Goal: Information Seeking & Learning: Understand process/instructions

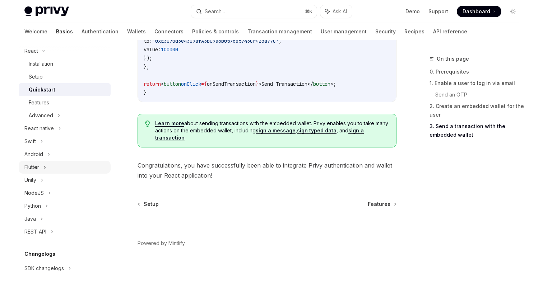
scroll to position [159, 0]
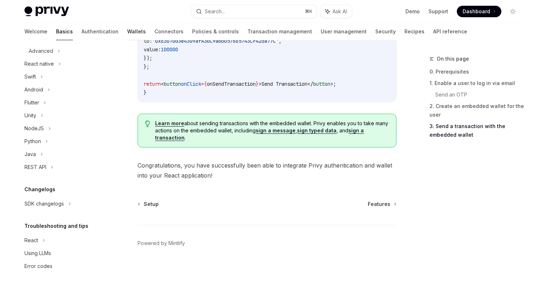
click at [127, 30] on link "Wallets" at bounding box center [136, 31] width 19 height 17
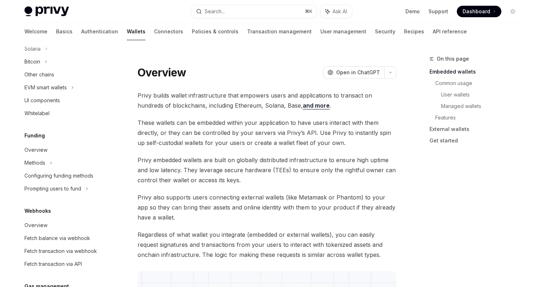
scroll to position [209, 0]
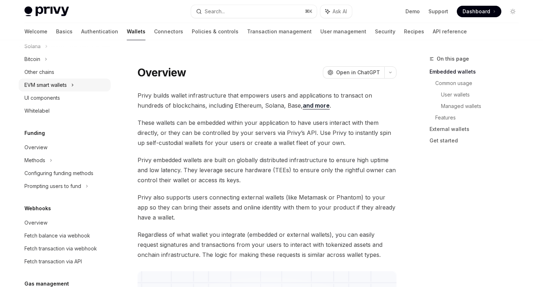
click at [71, 85] on div "EVM smart wallets" at bounding box center [65, 85] width 92 height 13
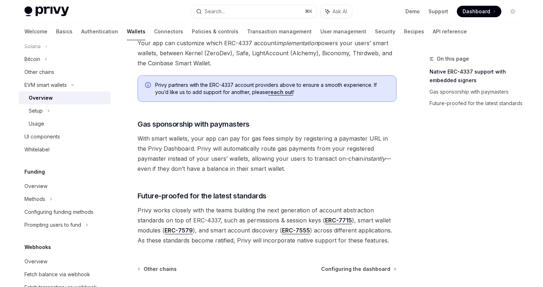
scroll to position [534, 0]
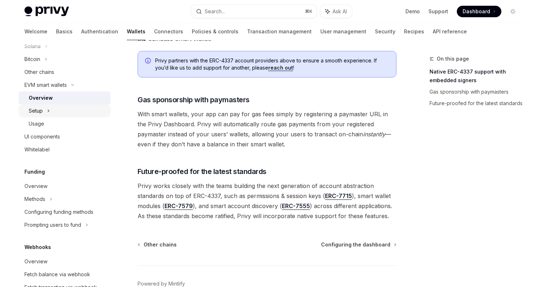
click at [38, 110] on div "Setup" at bounding box center [36, 111] width 14 height 9
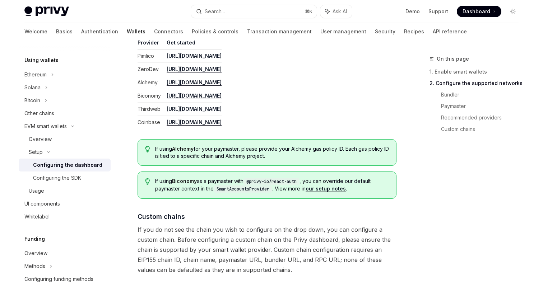
scroll to position [994, 0]
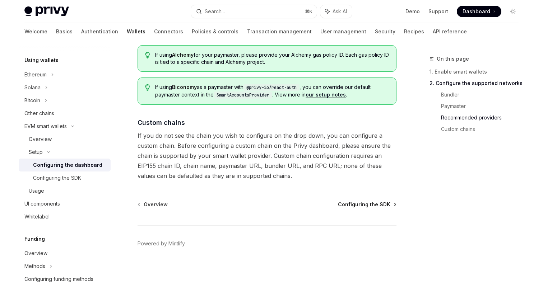
click at [360, 202] on span "Configuring the SDK" at bounding box center [364, 204] width 52 height 7
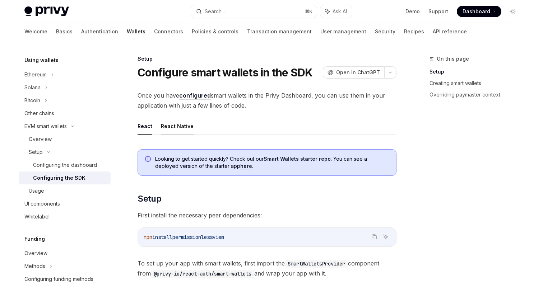
click at [175, 126] on button "React Native" at bounding box center [177, 126] width 33 height 17
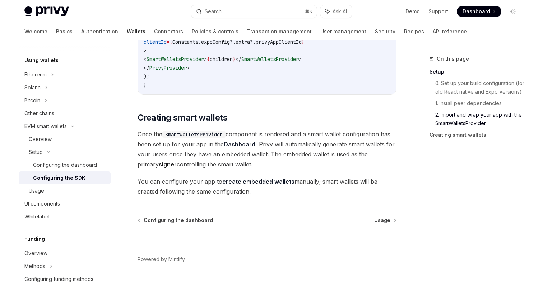
scroll to position [647, 0]
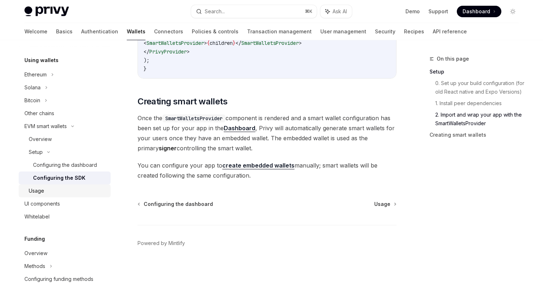
click at [72, 189] on div "Usage" at bounding box center [68, 191] width 78 height 9
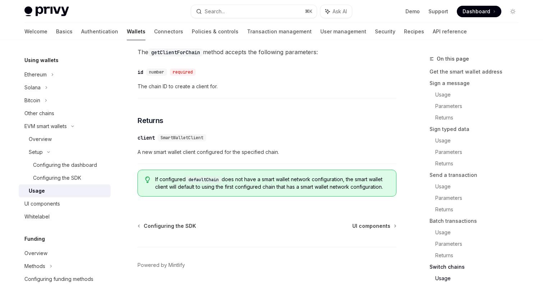
scroll to position [2202, 0]
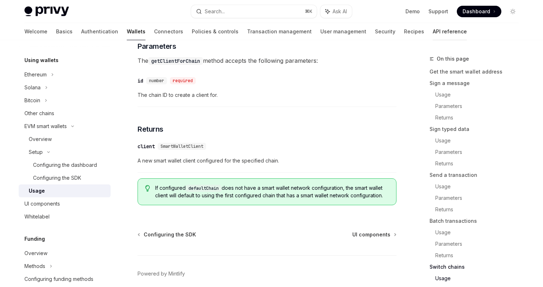
click at [432, 31] on link "API reference" at bounding box center [449, 31] width 34 height 17
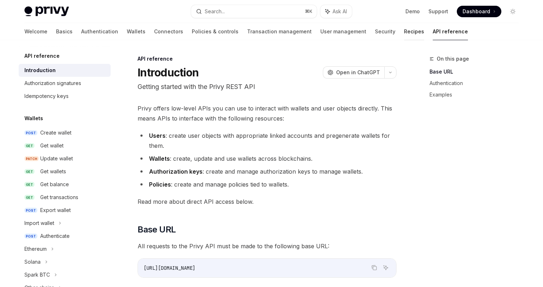
click at [404, 31] on link "Recipes" at bounding box center [414, 31] width 20 height 17
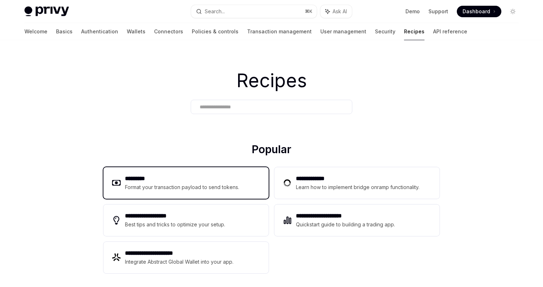
click at [196, 181] on h2 "*********" at bounding box center [182, 178] width 114 height 9
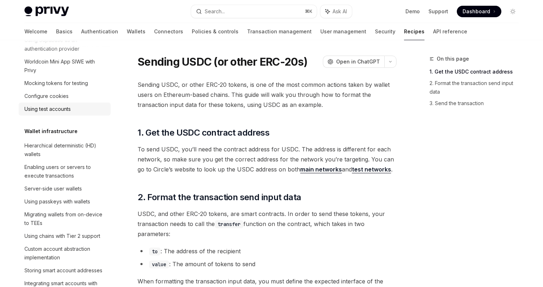
scroll to position [176, 0]
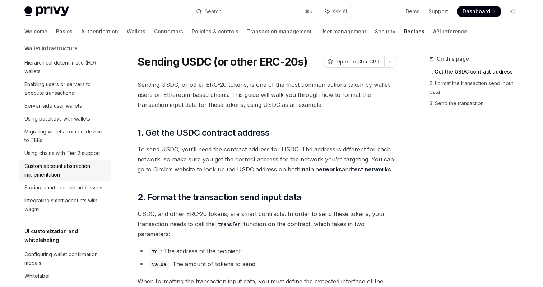
click at [70, 172] on div "Custom account abstraction implementation" at bounding box center [65, 170] width 82 height 17
type textarea "*"
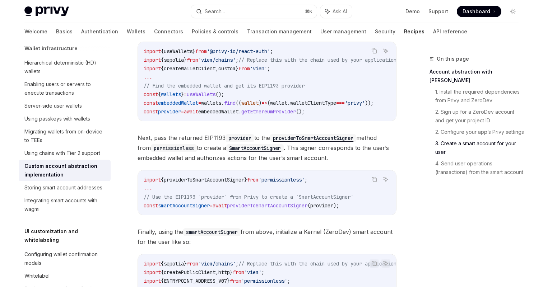
click at [324, 142] on code "providerToSmartAccountSigner" at bounding box center [313, 138] width 86 height 8
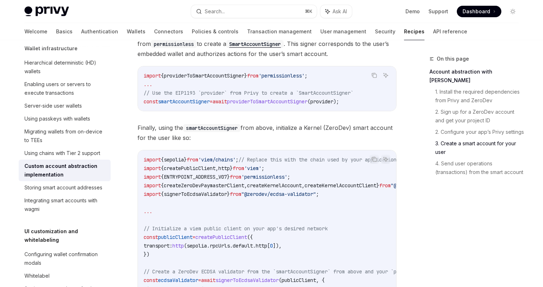
scroll to position [881, 0]
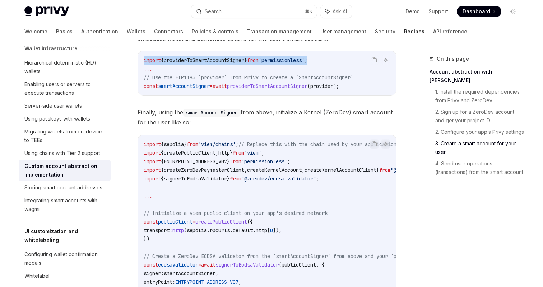
drag, startPoint x: 335, startPoint y: 67, endPoint x: 143, endPoint y: 64, distance: 192.0
click at [144, 64] on code "import { providerToSmartAccountSigner } from 'permissionless' ; ... // Use the …" at bounding box center [267, 73] width 247 height 34
copy span "import { providerToSmartAccountSigner } from 'permissionless' ;"
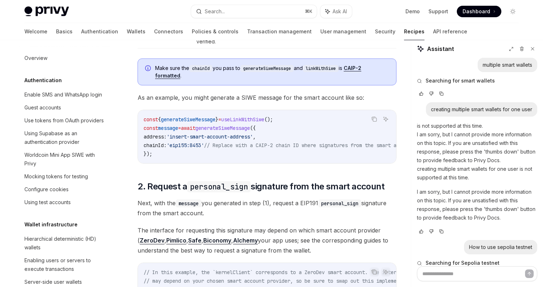
scroll to position [8, 0]
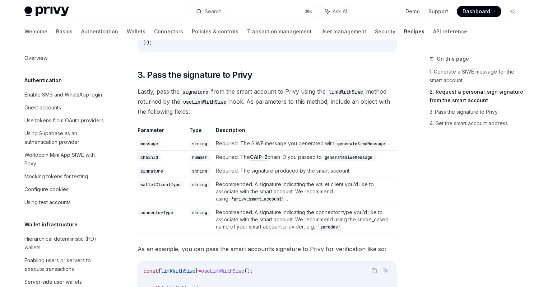
scroll to position [183, 0]
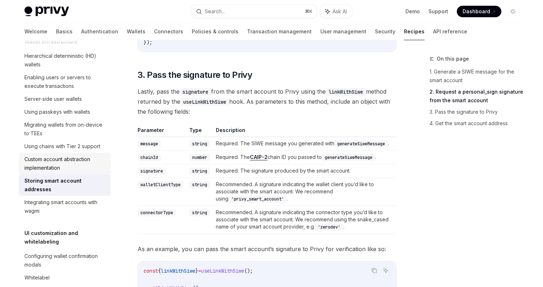
click at [81, 168] on div "Custom account abstraction implementation" at bounding box center [65, 163] width 82 height 17
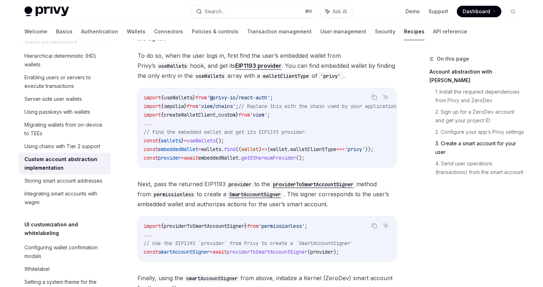
scroll to position [716, 0]
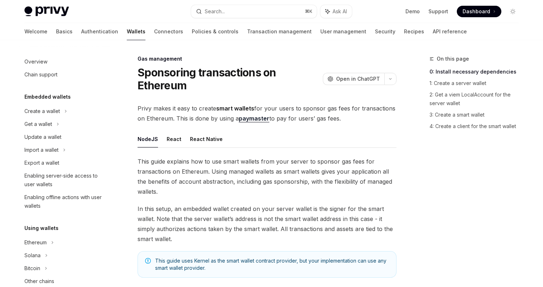
scroll to position [334, 0]
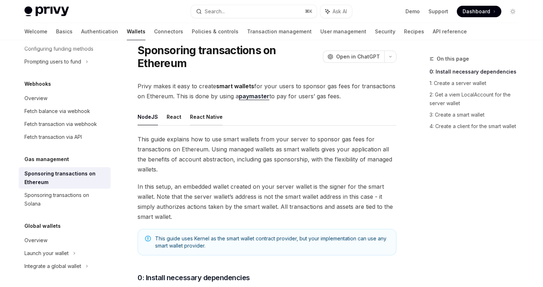
click at [206, 114] on button "React Native" at bounding box center [206, 116] width 33 height 17
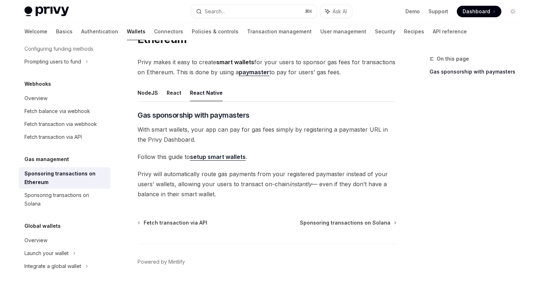
scroll to position [65, 0]
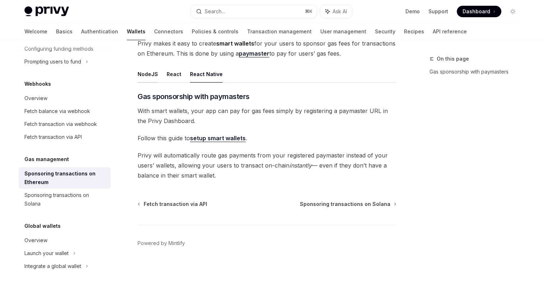
click at [143, 81] on button "NodeJS" at bounding box center [147, 74] width 20 height 17
type textarea "*"
